Goal: Information Seeking & Learning: Find specific fact

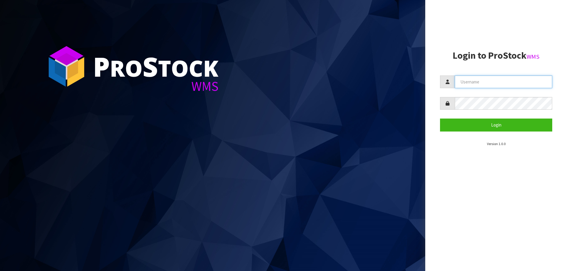
click at [481, 79] on input "text" at bounding box center [503, 82] width 97 height 13
paste input "KitchenAid"
type input "KitchenAid"
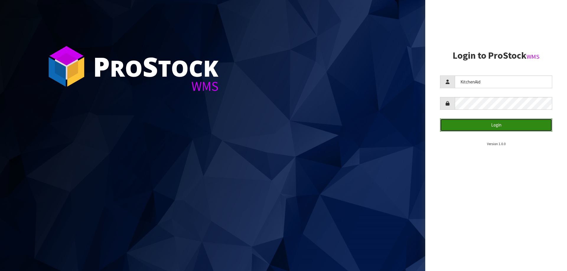
click at [474, 129] on button "Login" at bounding box center [496, 125] width 112 height 13
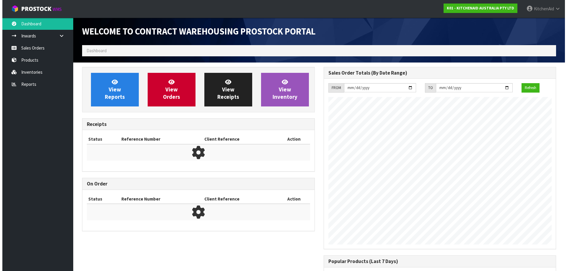
scroll to position [327, 241]
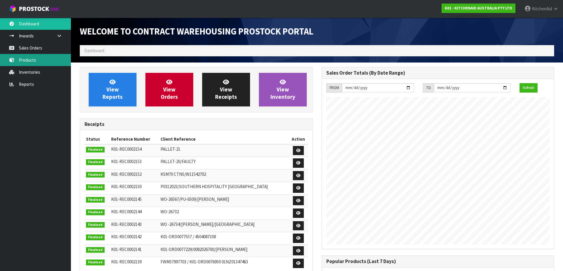
click at [30, 60] on link "Products" at bounding box center [35, 60] width 71 height 12
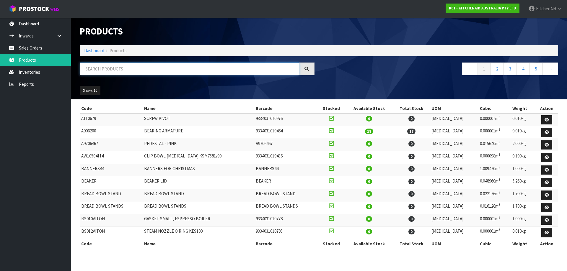
drag, startPoint x: 153, startPoint y: 68, endPoint x: 138, endPoint y: 70, distance: 15.2
click at [138, 70] on input "text" at bounding box center [189, 69] width 219 height 13
paste input "5KMT4109AER"
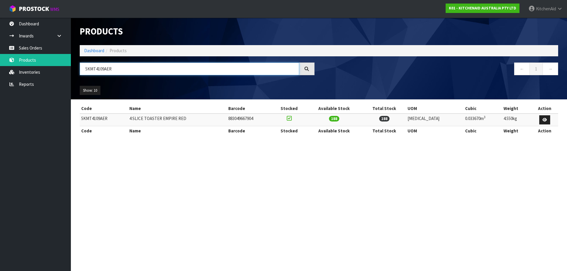
drag, startPoint x: 140, startPoint y: 69, endPoint x: -17, endPoint y: 62, distance: 157.0
click at [0, 62] on html "Toggle navigation ProStock WMS K01 - KITCHENAID AUSTRALIA PTY LTD [GEOGRAPHIC_D…" at bounding box center [283, 135] width 567 height 271
paste input "BM"
drag, startPoint x: 162, startPoint y: 68, endPoint x: -65, endPoint y: 58, distance: 227.3
click at [0, 58] on html "Toggle navigation ProStock WMS K01 - KITCHENAID AUSTRALIA PTY LTD [GEOGRAPHIC_D…" at bounding box center [283, 135] width 567 height 271
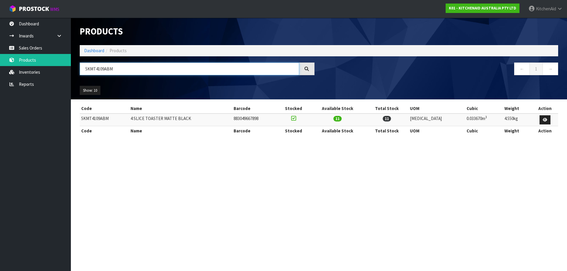
paste input "EK1701"
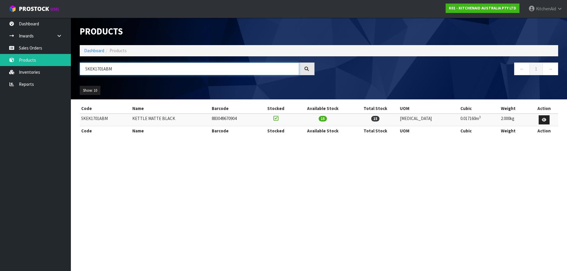
drag, startPoint x: -80, startPoint y: 39, endPoint x: -103, endPoint y: 34, distance: 24.2
click at [0, 34] on html "Toggle navigation ProStock WMS K01 - KITCHENAID AUSTRALIA PTY LTD [GEOGRAPHIC_D…" at bounding box center [283, 135] width 567 height 271
paste input "MT4109APT"
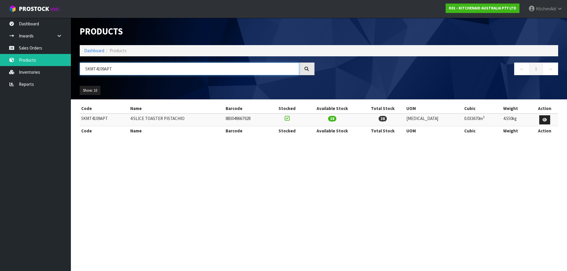
drag, startPoint x: 116, startPoint y: 68, endPoint x: -25, endPoint y: 53, distance: 141.6
click at [0, 53] on html "Toggle navigation ProStock WMS K01 - KITCHENAID AUSTRALIA PTY LTD [GEOGRAPHIC_D…" at bounding box center [283, 135] width 567 height 271
paste input "BM"
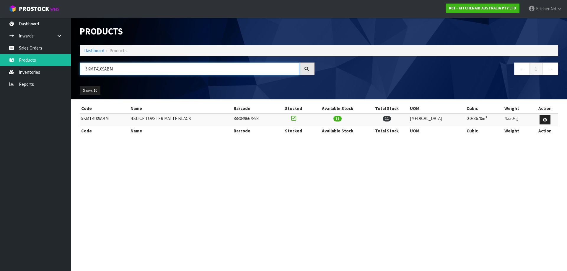
drag, startPoint x: 129, startPoint y: 70, endPoint x: -33, endPoint y: 77, distance: 162.0
click at [0, 77] on html "Toggle navigation ProStock WMS K01 - KITCHENAID AUSTRALIA PTY LTD [GEOGRAPHIC_D…" at bounding box center [283, 135] width 567 height 271
paste input "EK1701"
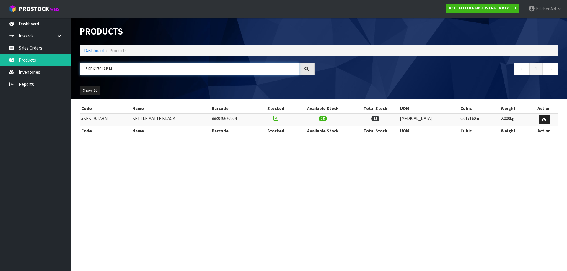
drag, startPoint x: 145, startPoint y: 66, endPoint x: -20, endPoint y: 65, distance: 165.7
click at [0, 65] on html "Toggle navigation ProStock WMS K01 - KITCHENAID AUSTRALIA PTY LTD [GEOGRAPHIC_D…" at bounding box center [283, 135] width 567 height 271
paste input "MT4109APT"
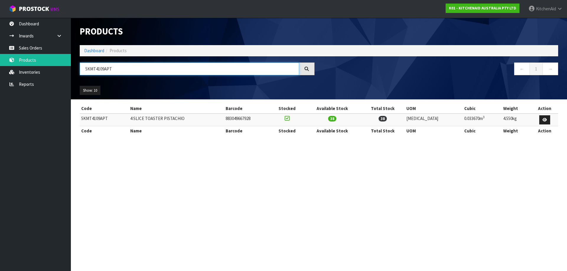
drag, startPoint x: 122, startPoint y: 70, endPoint x: -41, endPoint y: 54, distance: 164.4
click at [0, 54] on html "Toggle navigation ProStock WMS K01 - KITCHENAID AUSTRALIA PTY LTD [GEOGRAPHIC_D…" at bounding box center [283, 135] width 567 height 271
paste input "EK1701ABM"
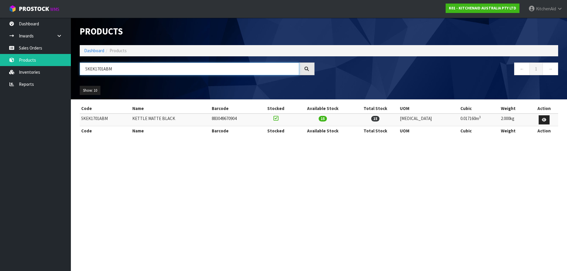
drag, startPoint x: 147, startPoint y: 66, endPoint x: -32, endPoint y: 54, distance: 179.6
click at [0, 54] on html "Toggle navigation ProStock WMS K01 - KITCHENAID AUSTRALIA PTY LTD [GEOGRAPHIC_D…" at bounding box center [283, 135] width 567 height 271
paste input "SM195PSAPP"
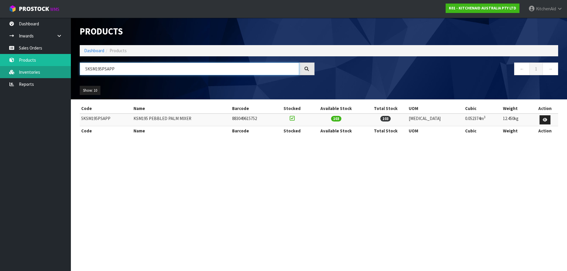
drag, startPoint x: 130, startPoint y: 67, endPoint x: 32, endPoint y: 72, distance: 98.5
click at [34, 71] on body "Toggle navigation ProStock WMS K01 - KITCHENAID AUSTRALIA PTY LTD [GEOGRAPHIC_D…" at bounding box center [283, 135] width 567 height 271
paste input "MT4109APT"
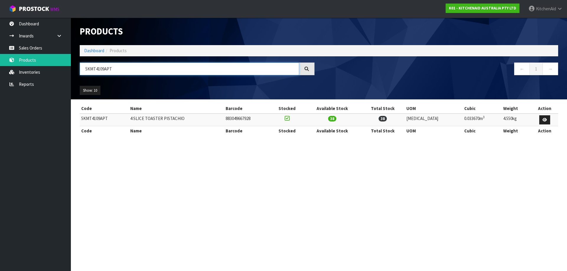
drag, startPoint x: 122, startPoint y: 68, endPoint x: -30, endPoint y: 75, distance: 151.6
click at [0, 75] on html "Toggle navigation ProStock WMS K01 - KITCHENAID AUSTRALIA PTY LTD [GEOGRAPHIC_D…" at bounding box center [283, 135] width 567 height 271
paste input "SM195PSAAC"
drag, startPoint x: 122, startPoint y: 67, endPoint x: -32, endPoint y: 58, distance: 153.9
click at [0, 58] on html "Toggle navigation ProStock WMS K01 - KITCHENAID AUSTRALIA PTY LTD [GEOGRAPHIC_D…" at bounding box center [283, 135] width 567 height 271
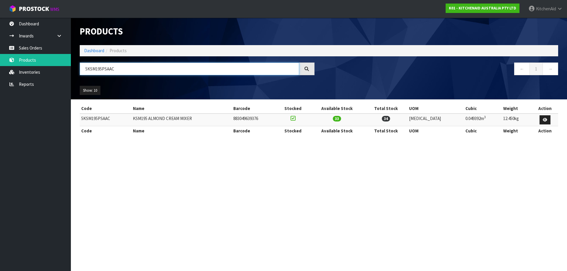
paste input "EK1701APT"
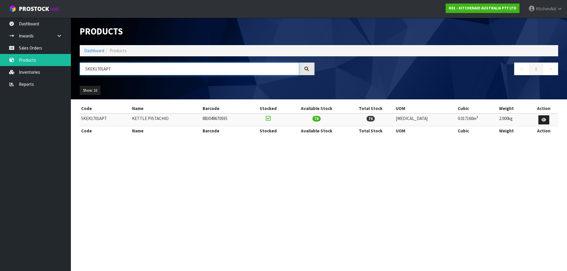
drag, startPoint x: 146, startPoint y: 72, endPoint x: -50, endPoint y: 54, distance: 196.4
click at [0, 54] on html "Toggle navigation ProStock WMS K01 - KITCHENAID AUSTRALIA PTY LTD [GEOGRAPHIC_D…" at bounding box center [283, 135] width 567 height 271
paste input "SM195PSAJP"
type input "5KSM195PSAJP"
